Goal: Find specific page/section: Find specific page/section

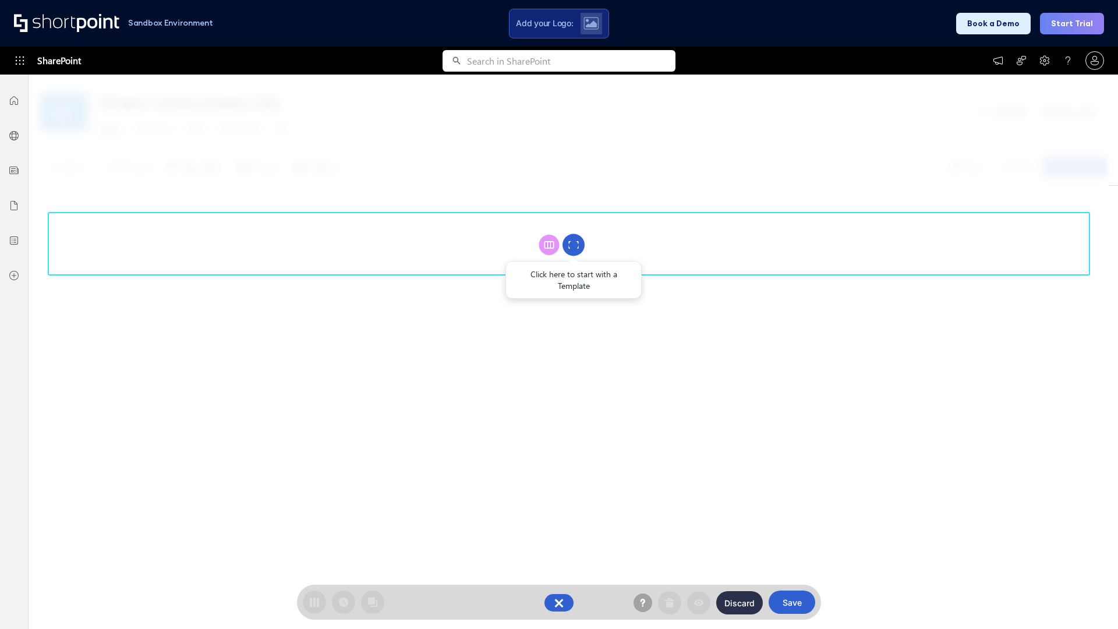
click at [573, 244] on circle at bounding box center [573, 245] width 22 height 22
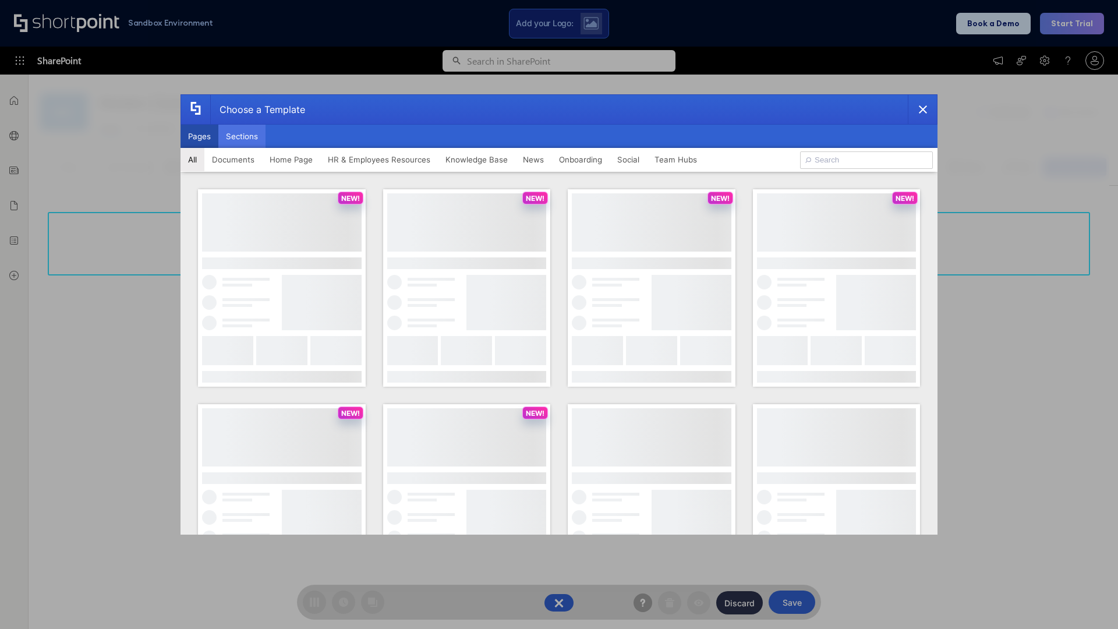
click at [242, 136] on button "Sections" at bounding box center [241, 136] width 47 height 23
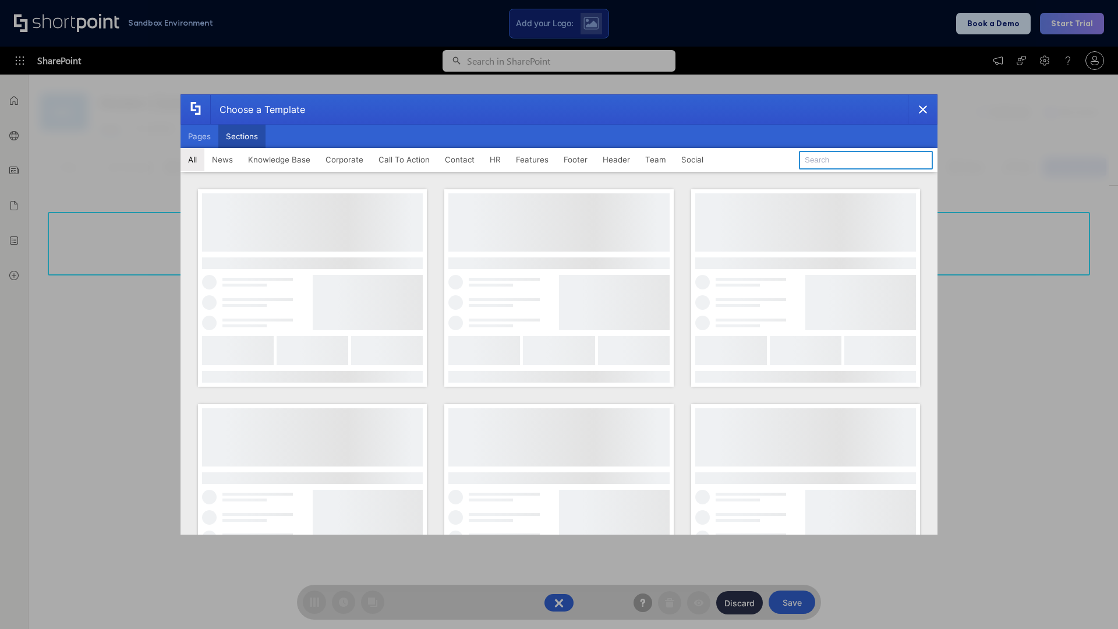
type input "Team Dashboard 1"
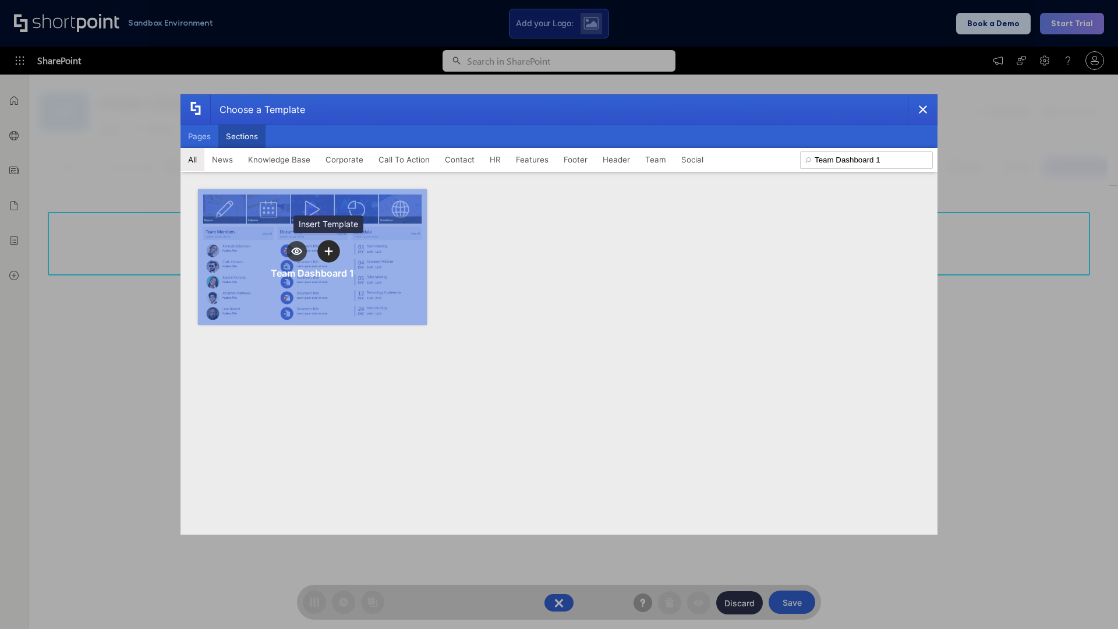
click at [328, 251] on icon "template selector" at bounding box center [328, 251] width 8 height 8
